Goal: Information Seeking & Learning: Learn about a topic

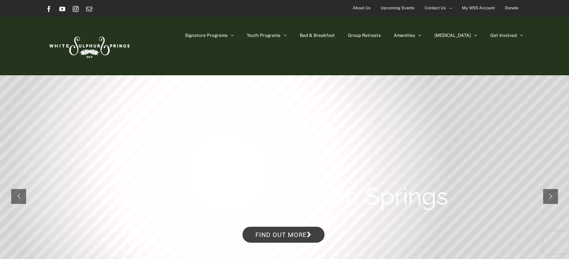
drag, startPoint x: 0, startPoint y: 0, endPoint x: 222, endPoint y: 147, distance: 266.4
click at [222, 147] on rs-slide "Winter Retreats at the Springs Find out more" at bounding box center [284, 196] width 569 height 242
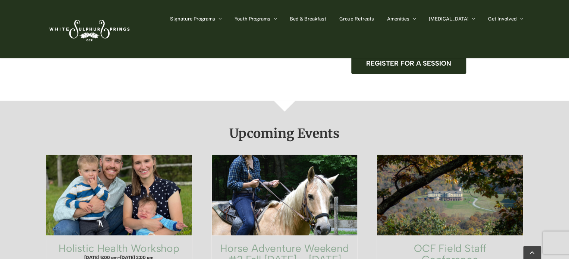
scroll to position [391, 0]
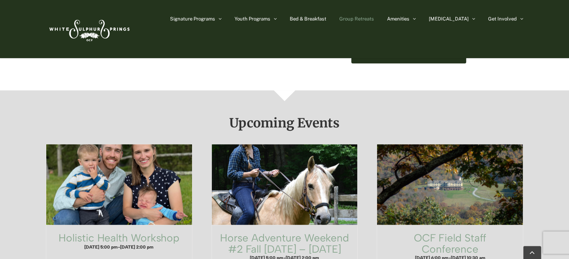
click at [374, 18] on span "Group Retreats" at bounding box center [356, 18] width 35 height 5
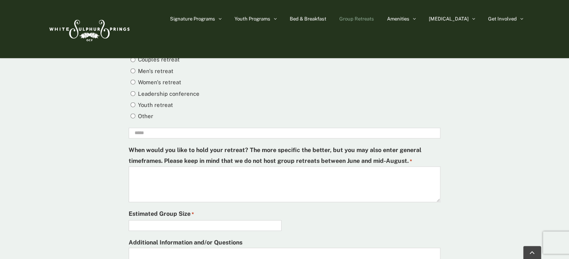
scroll to position [2251, 0]
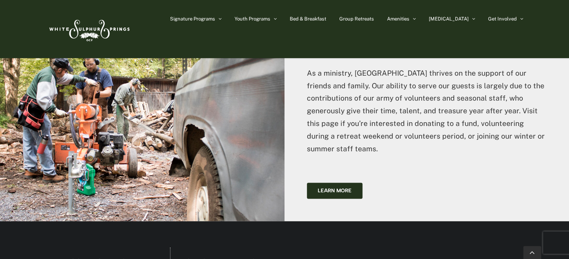
scroll to position [1895, 0]
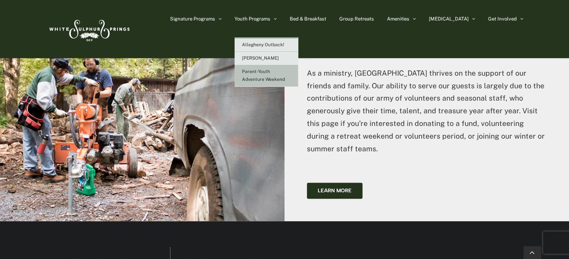
click at [288, 74] on link "Parent-Youth Adventure Weekend" at bounding box center [266, 75] width 63 height 21
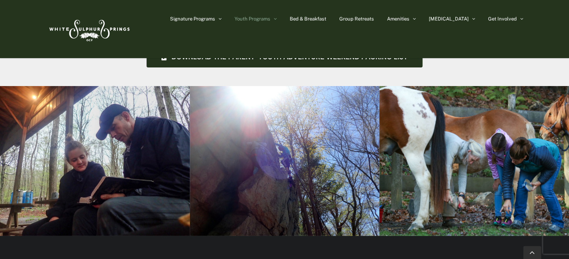
scroll to position [1221, 0]
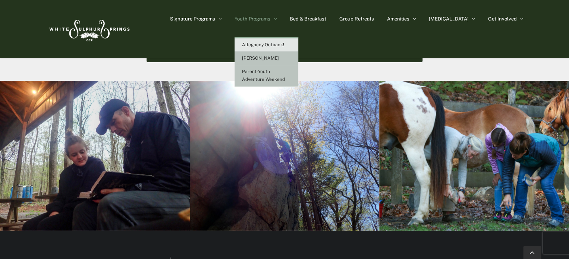
click at [279, 60] on span "[PERSON_NAME]" at bounding box center [260, 58] width 37 height 5
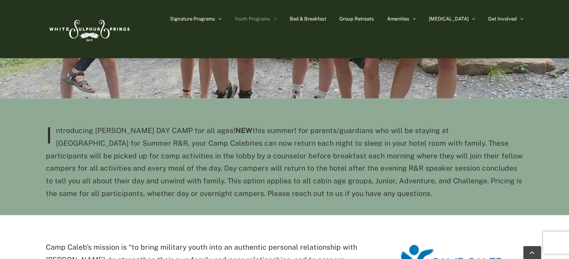
scroll to position [204, 0]
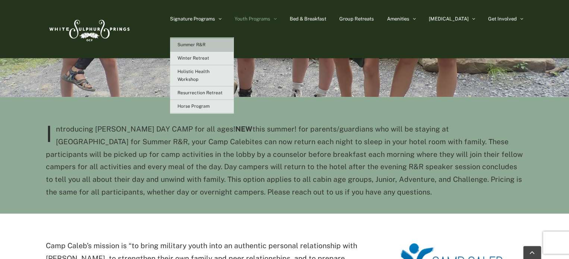
click at [205, 43] on span "Summer R&R" at bounding box center [192, 44] width 28 height 5
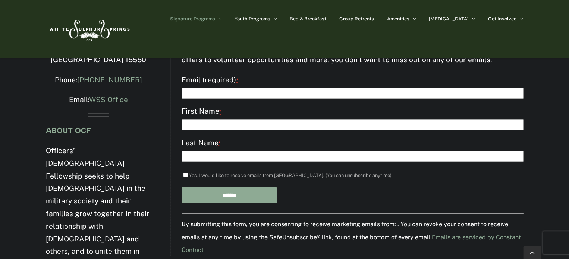
scroll to position [2069, 0]
